Goal: Information Seeking & Learning: Learn about a topic

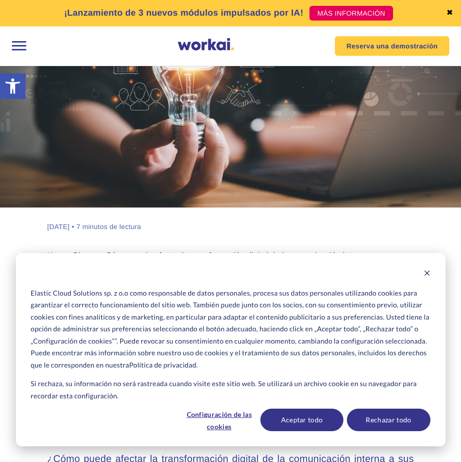
scroll to position [98, 0]
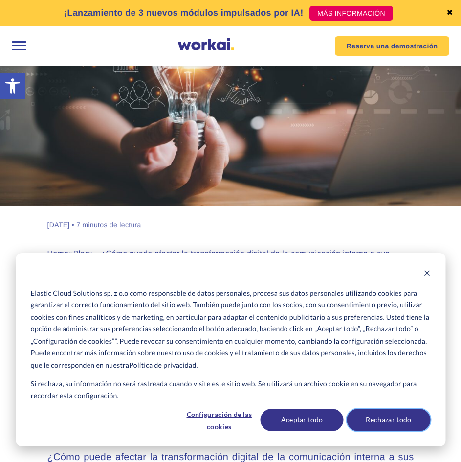
click at [400, 427] on button "Rechazar todo" at bounding box center [388, 419] width 83 height 22
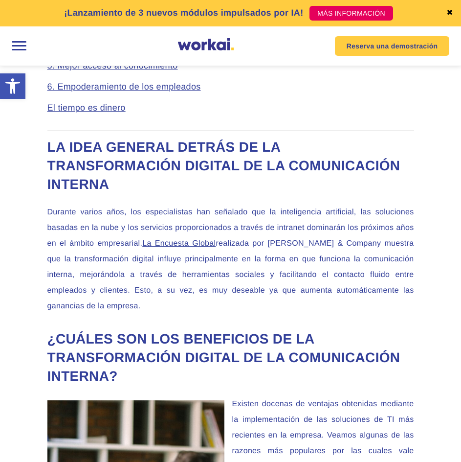
scroll to position [685, 0]
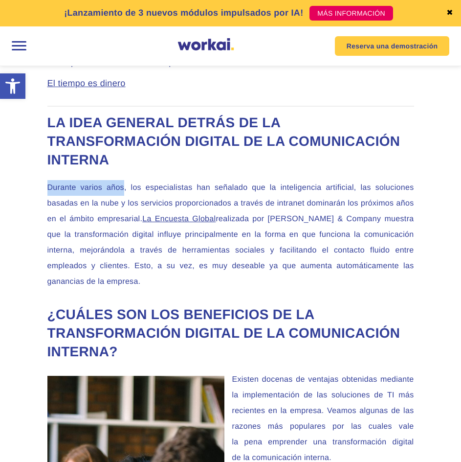
drag, startPoint x: 49, startPoint y: 191, endPoint x: 123, endPoint y: 199, distance: 74.2
click at [123, 199] on p "Durante varios años, los especialistas han señalado que la inteligencia artific…" at bounding box center [230, 235] width 367 height 110
click at [129, 199] on p "Durante varios años, los especialistas han señalado que la inteligencia artific…" at bounding box center [230, 235] width 367 height 110
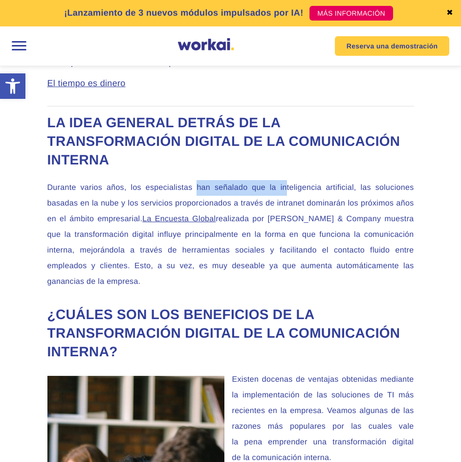
drag, startPoint x: 197, startPoint y: 191, endPoint x: 285, endPoint y: 194, distance: 88.1
click at [285, 194] on p "Durante varios años, los especialistas han señalado que la inteligencia artific…" at bounding box center [230, 235] width 367 height 110
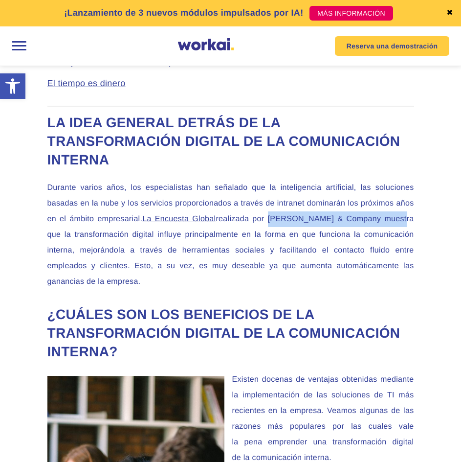
drag, startPoint x: 278, startPoint y: 223, endPoint x: 410, endPoint y: 229, distance: 132.2
click at [410, 229] on p "Durante varios años, los especialistas han señalado que la inteligencia artific…" at bounding box center [230, 235] width 367 height 110
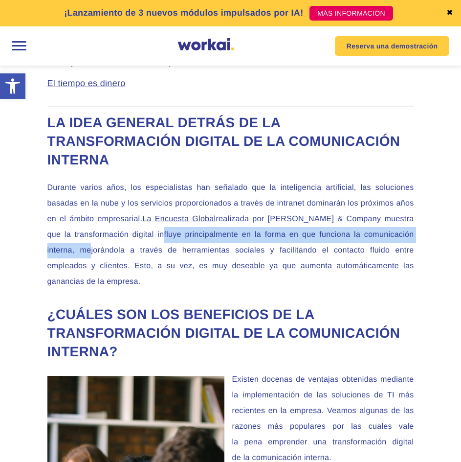
drag, startPoint x: 160, startPoint y: 239, endPoint x: 79, endPoint y: 252, distance: 82.2
click at [79, 252] on p "Durante varios años, los especialistas han señalado que la inteligencia artific…" at bounding box center [230, 235] width 367 height 110
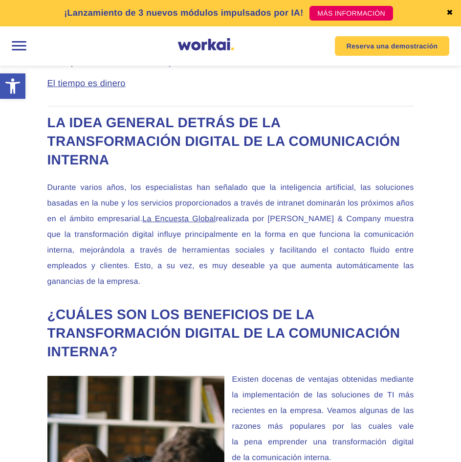
click at [123, 257] on p "Durante varios años, los especialistas han señalado que la inteligencia artific…" at bounding box center [230, 235] width 367 height 110
drag, startPoint x: 105, startPoint y: 254, endPoint x: 183, endPoint y: 259, distance: 78.9
click at [183, 259] on p "Durante varios años, los especialistas han señalado que la inteligencia artific…" at bounding box center [230, 235] width 367 height 110
drag, startPoint x: 312, startPoint y: 254, endPoint x: 412, endPoint y: 258, distance: 100.8
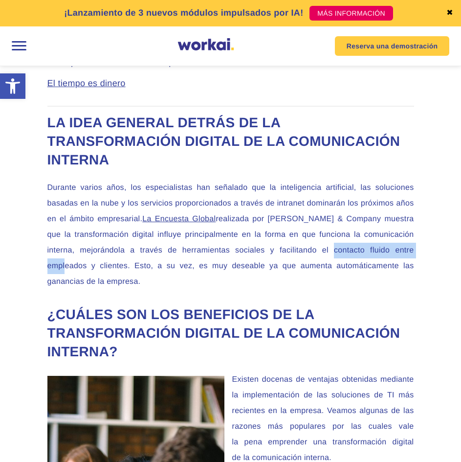
click at [412, 258] on p "Durante varios años, los especialistas han señalado que la inteligencia artific…" at bounding box center [230, 235] width 367 height 110
click at [408, 258] on p "Durante varios años, los especialistas han señalado que la inteligencia artific…" at bounding box center [230, 235] width 367 height 110
drag, startPoint x: 291, startPoint y: 254, endPoint x: 423, endPoint y: 255, distance: 131.6
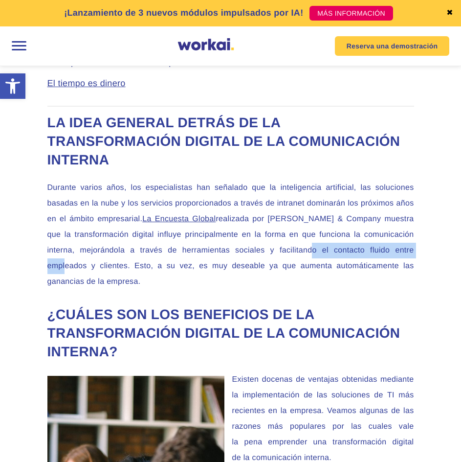
drag, startPoint x: 293, startPoint y: 255, endPoint x: 414, endPoint y: 255, distance: 120.8
click at [414, 255] on p "Durante varios años, los especialistas han señalado que la inteligencia artific…" at bounding box center [230, 235] width 367 height 110
click at [411, 255] on p "Durante varios años, los especialistas han señalado que la inteligencia artific…" at bounding box center [230, 235] width 367 height 110
drag, startPoint x: 292, startPoint y: 253, endPoint x: 380, endPoint y: 252, distance: 88.0
click at [380, 252] on p "Durante varios años, los especialistas han señalado que la inteligencia artific…" at bounding box center [230, 235] width 367 height 110
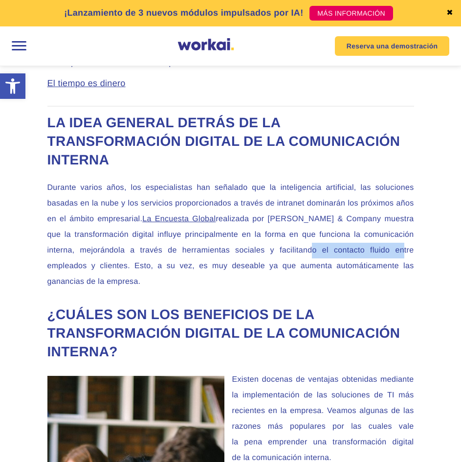
click at [380, 252] on p "Durante varios años, los especialistas han señalado que la inteligencia artific…" at bounding box center [230, 235] width 367 height 110
drag, startPoint x: 50, startPoint y: 269, endPoint x: 72, endPoint y: 271, distance: 22.5
click at [72, 271] on p "Durante varios años, los especialistas han señalado que la inteligencia artific…" at bounding box center [230, 235] width 367 height 110
drag, startPoint x: 72, startPoint y: 271, endPoint x: 78, endPoint y: 271, distance: 5.4
click at [73, 271] on p "Durante varios años, los especialistas han señalado que la inteligencia artific…" at bounding box center [230, 235] width 367 height 110
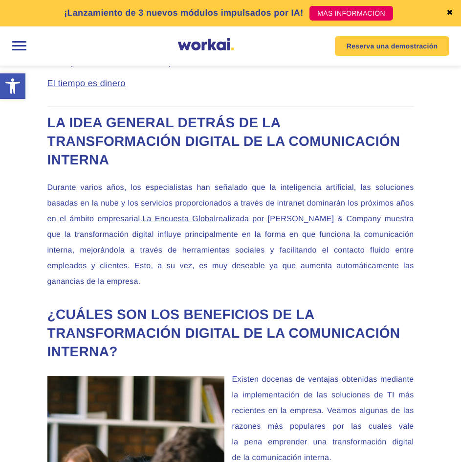
click at [87, 271] on p "Durante varios años, los especialistas han señalado que la inteligencia artific…" at bounding box center [230, 235] width 367 height 110
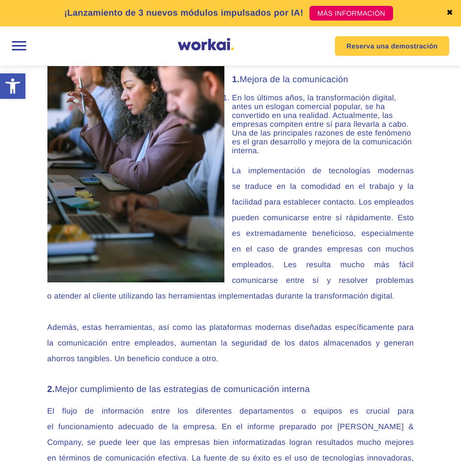
scroll to position [1076, 0]
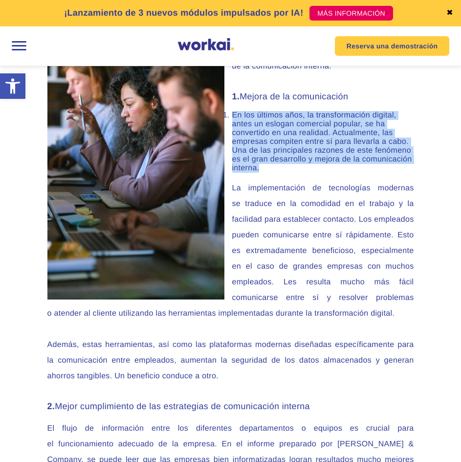
drag, startPoint x: 234, startPoint y: 119, endPoint x: 340, endPoint y: 168, distance: 116.8
click at [340, 168] on li "En los últimos años, la transformación digital, antes un eslogan comercial popu…" at bounding box center [236, 142] width 355 height 62
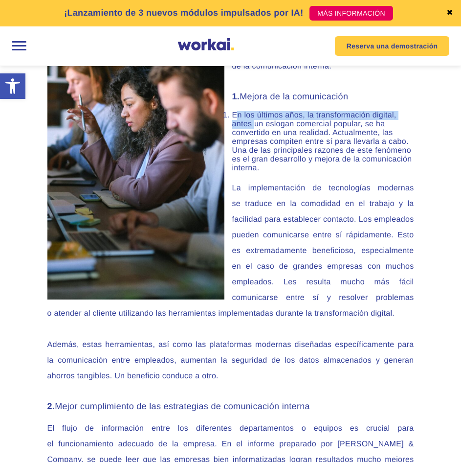
drag, startPoint x: 236, startPoint y: 117, endPoint x: 256, endPoint y: 128, distance: 23.2
click at [256, 128] on li "En los últimos años, la transformación digital, antes un eslogan comercial popu…" at bounding box center [236, 142] width 355 height 62
click at [449, 14] on link "✖" at bounding box center [449, 13] width 7 height 8
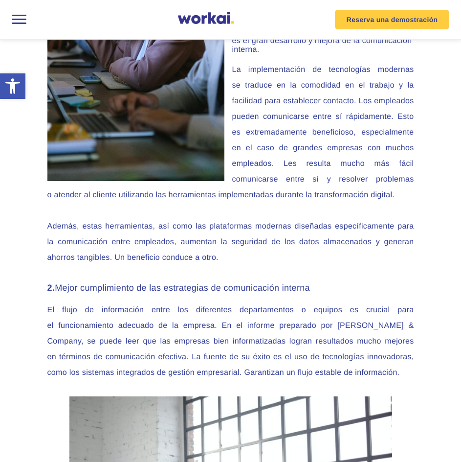
scroll to position [1174, 0]
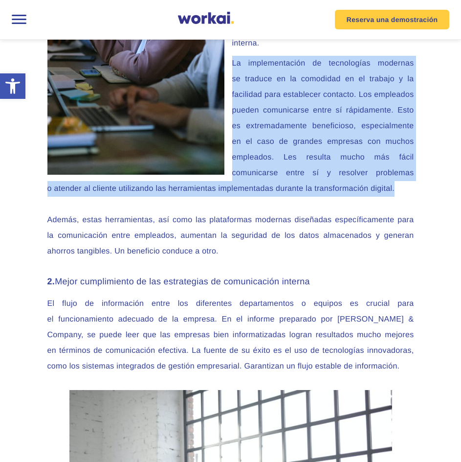
drag, startPoint x: 233, startPoint y: 66, endPoint x: 395, endPoint y: 197, distance: 208.0
click at [395, 197] on p "La implementación de tecnologías modernas se traduce en la comodidad en el trab…" at bounding box center [230, 126] width 367 height 141
copy p "La implementación de tecnologías modernas se traduce en la comodidad en el trab…"
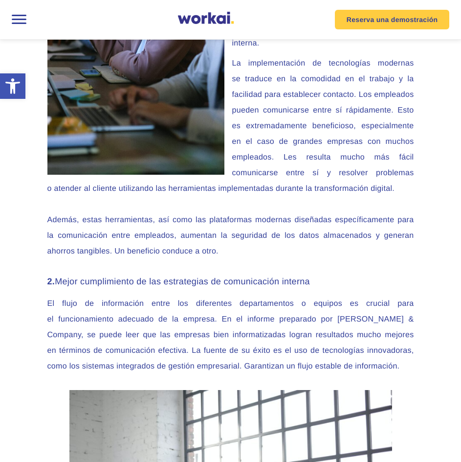
click at [167, 218] on p "Además, estas herramientas, así como las plataformas modernas diseñadas específ…" at bounding box center [230, 235] width 367 height 47
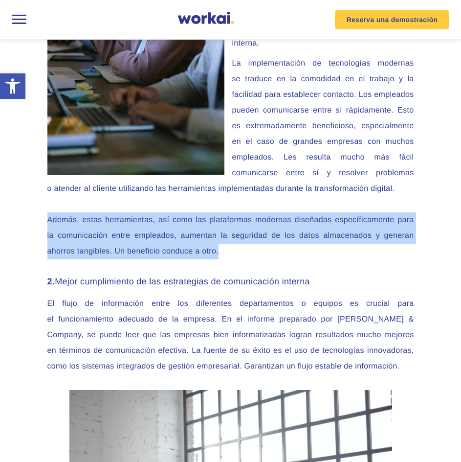
drag, startPoint x: 47, startPoint y: 224, endPoint x: 218, endPoint y: 250, distance: 172.1
click at [218, 250] on p "Además, estas herramientas, así como las plataformas modernas diseñadas específ…" at bounding box center [230, 235] width 367 height 47
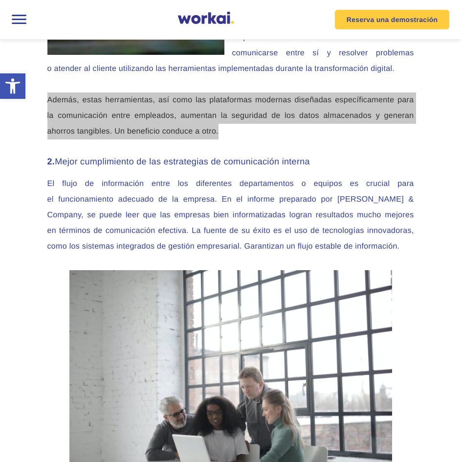
scroll to position [1320, 0]
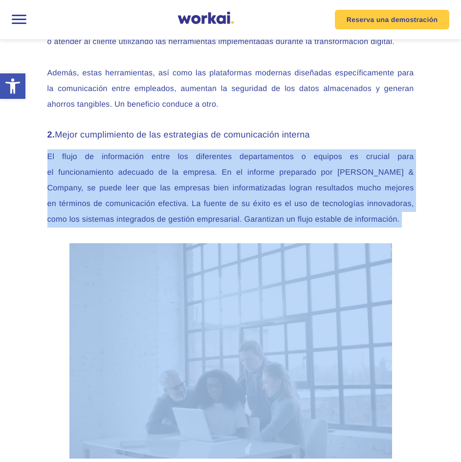
drag, startPoint x: 48, startPoint y: 161, endPoint x: 396, endPoint y: 231, distance: 354.2
click at [385, 226] on p "El flujo de información entre los diferentes departamentos o equipos es crucial…" at bounding box center [230, 188] width 367 height 78
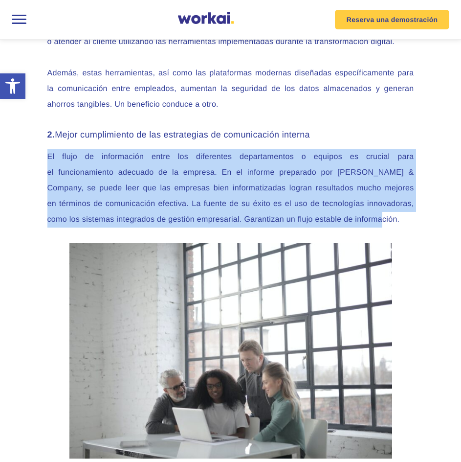
drag, startPoint x: 47, startPoint y: 159, endPoint x: 379, endPoint y: 220, distance: 336.7
click at [379, 220] on p "El flujo de información entre los diferentes departamentos o equipos es crucial…" at bounding box center [230, 188] width 367 height 78
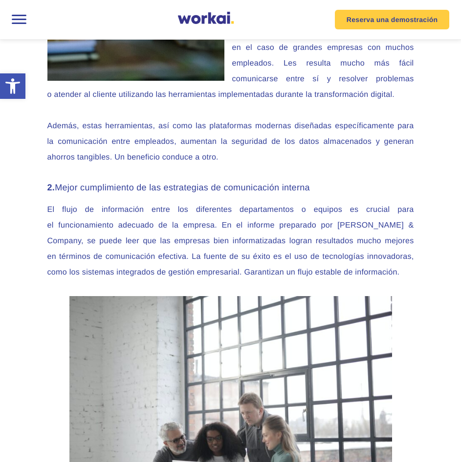
scroll to position [1271, 0]
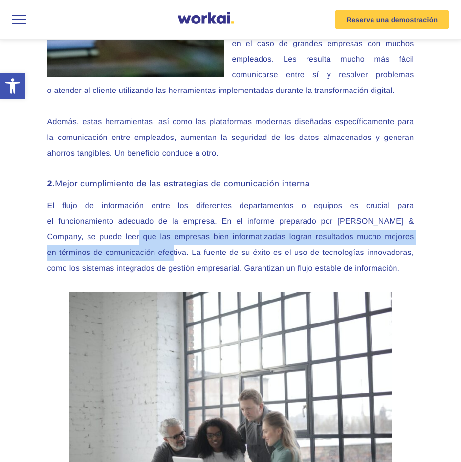
drag, startPoint x: 116, startPoint y: 239, endPoint x: 144, endPoint y: 258, distance: 33.8
click at [144, 258] on p "El flujo de información entre los diferentes departamentos o equipos es crucial…" at bounding box center [230, 237] width 367 height 78
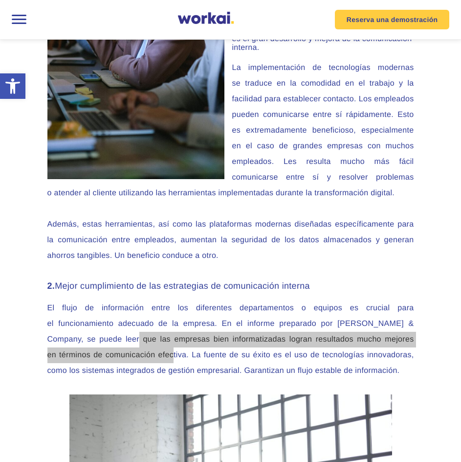
scroll to position [985, 0]
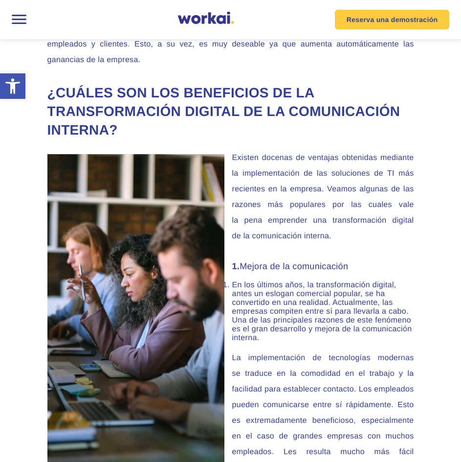
scroll to position [685, 0]
